Goal: Transaction & Acquisition: Purchase product/service

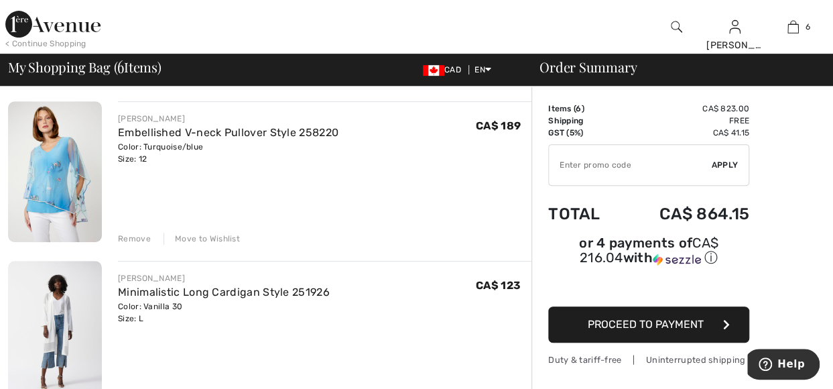
scroll to position [255, 0]
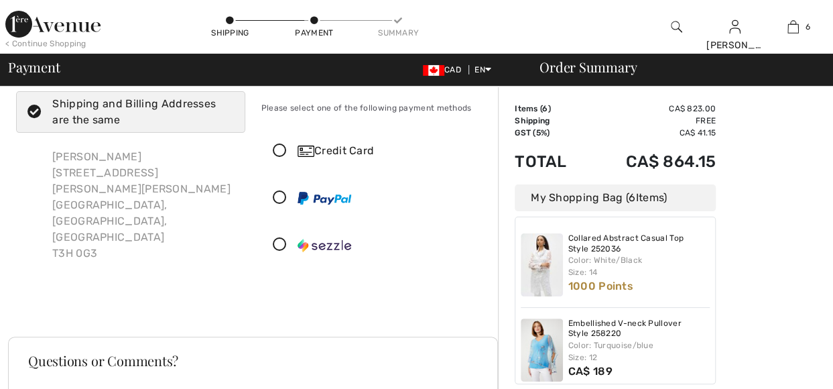
scroll to position [31, 0]
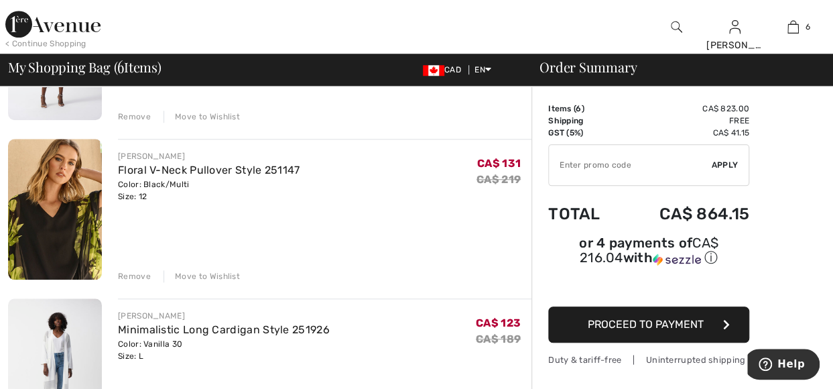
scroll to position [511, 0]
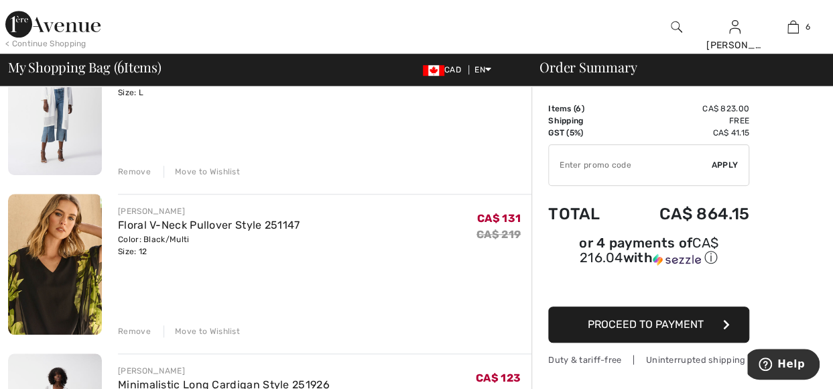
click at [341, 285] on div "JOSEPH RIBKOFF Floral V-Neck Pullover Style 251147 Color: Black/Multi Size: 12 …" at bounding box center [324, 265] width 413 height 143
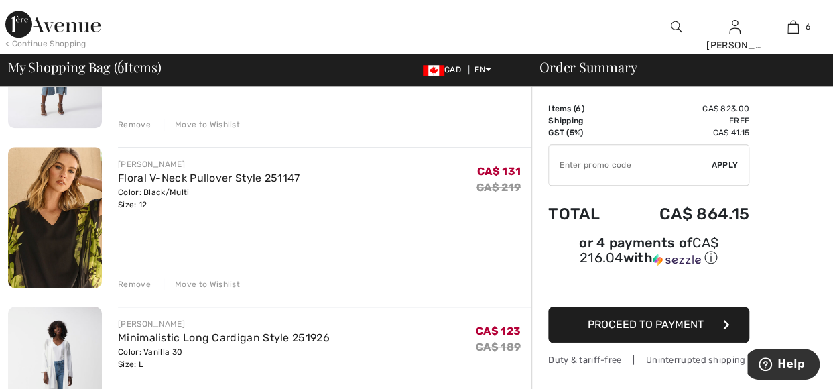
scroll to position [509, 0]
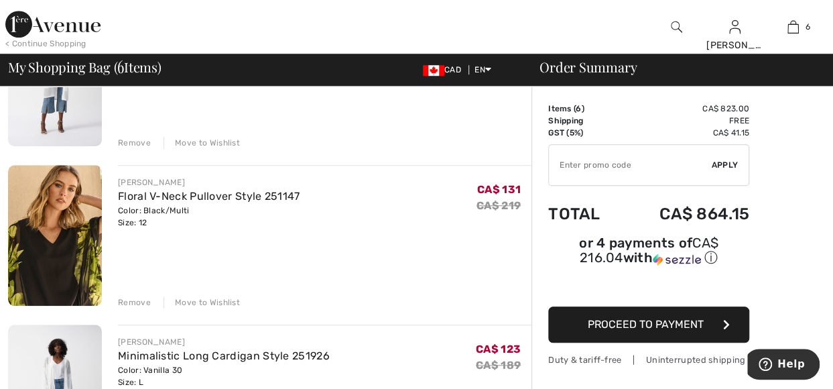
click at [134, 140] on div "Remove" at bounding box center [134, 143] width 33 height 12
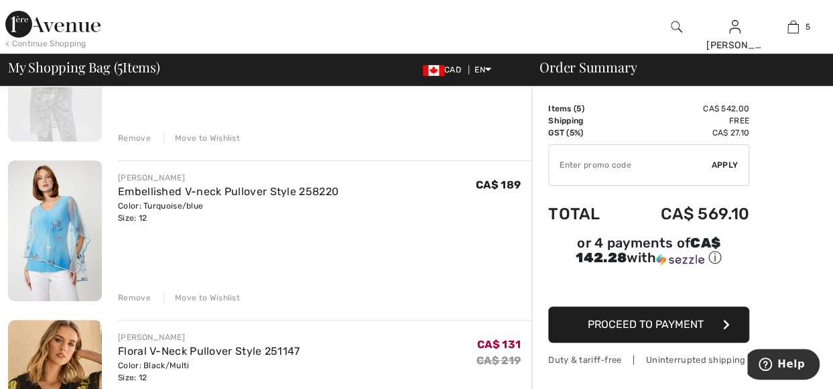
scroll to position [195, 0]
click at [131, 289] on div "Remove Move to Wishlist" at bounding box center [324, 296] width 413 height 15
click at [131, 133] on div "Remove" at bounding box center [134, 139] width 33 height 12
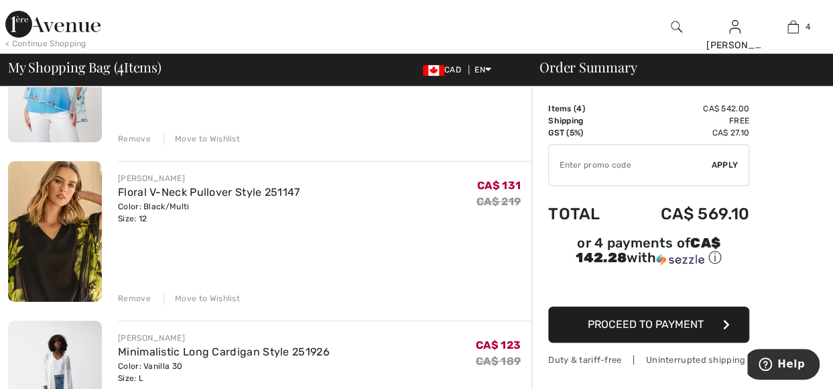
scroll to position [177, 0]
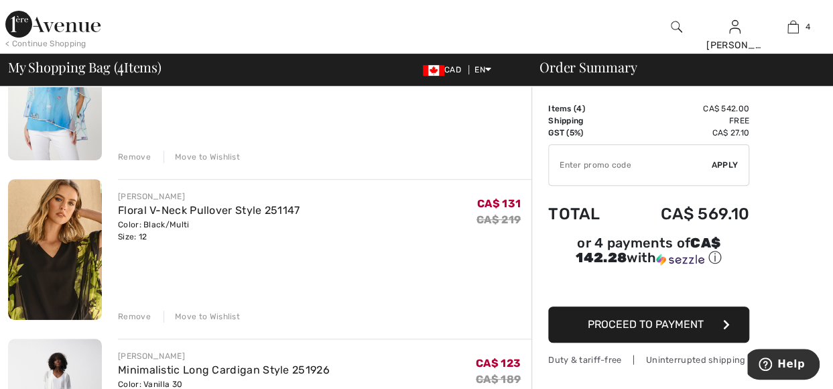
click at [131, 156] on div "Remove" at bounding box center [134, 157] width 33 height 12
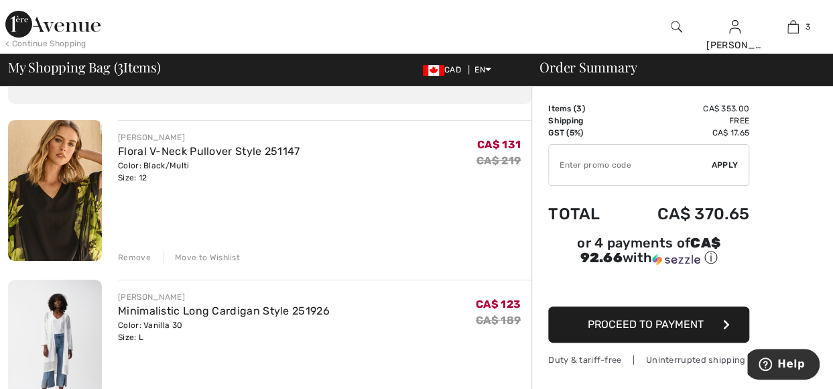
scroll to position [0, 0]
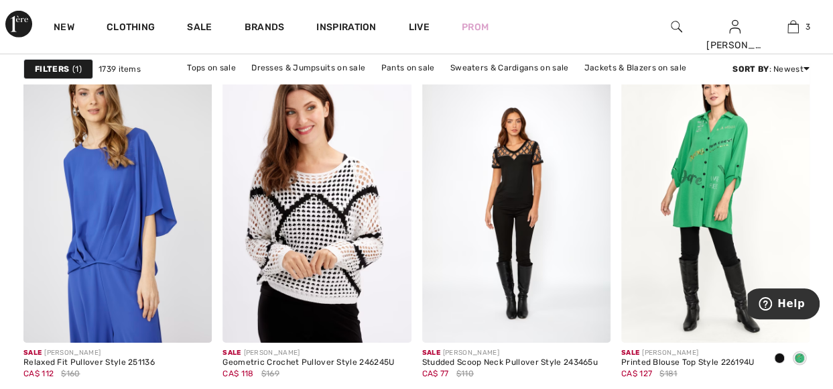
scroll to position [2133, 0]
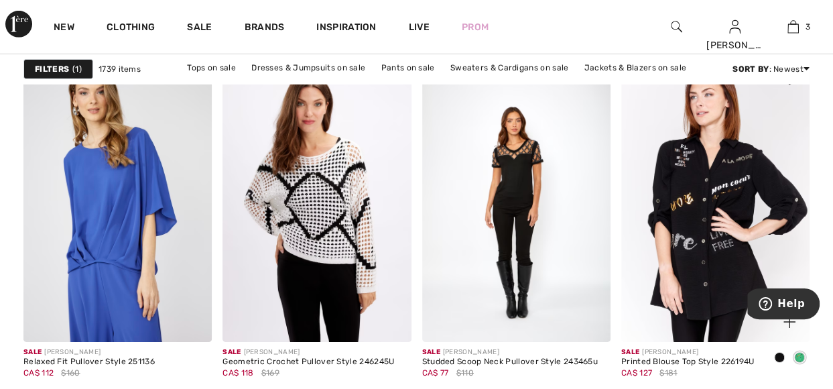
click at [708, 195] on img at bounding box center [715, 201] width 188 height 283
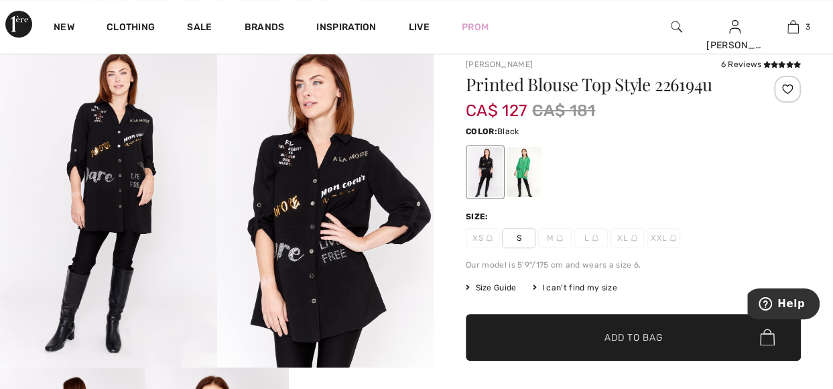
scroll to position [90, 0]
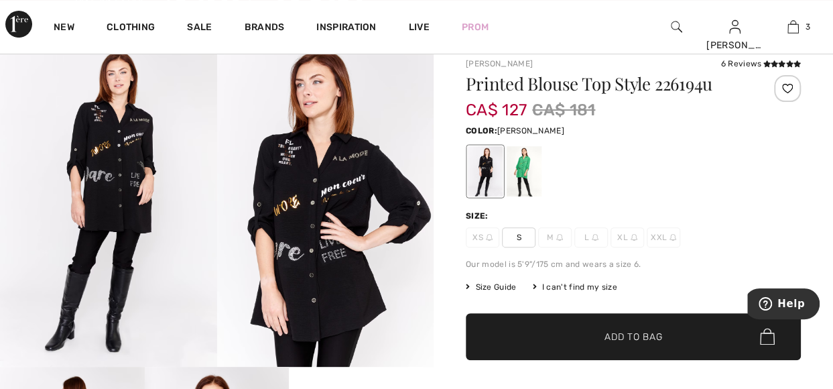
click at [521, 167] on div at bounding box center [524, 171] width 35 height 50
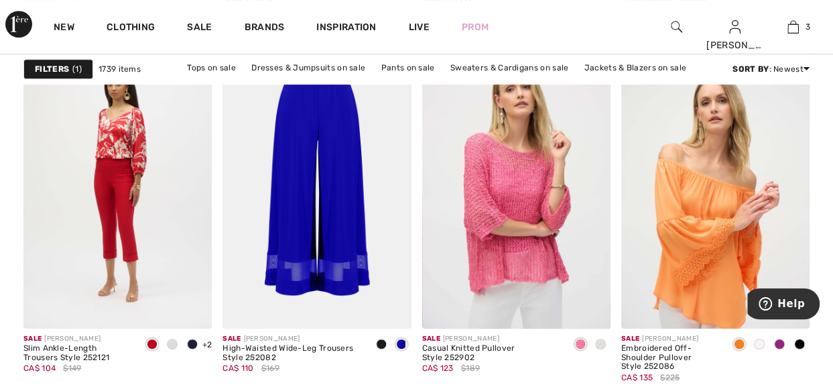
scroll to position [5312, 0]
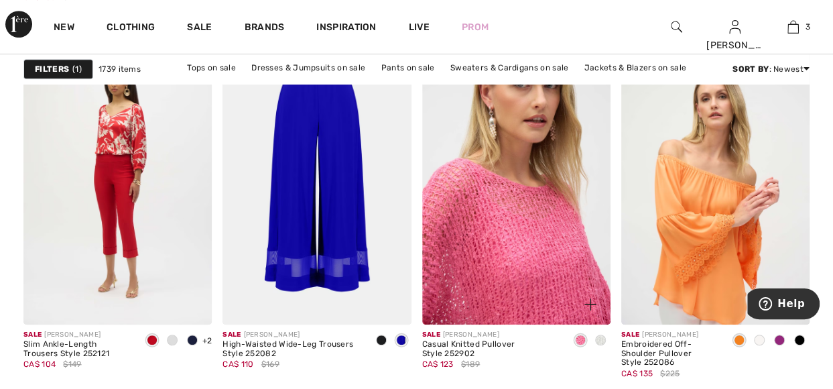
click at [495, 196] on img at bounding box center [516, 183] width 188 height 283
